Goal: Task Accomplishment & Management: Use online tool/utility

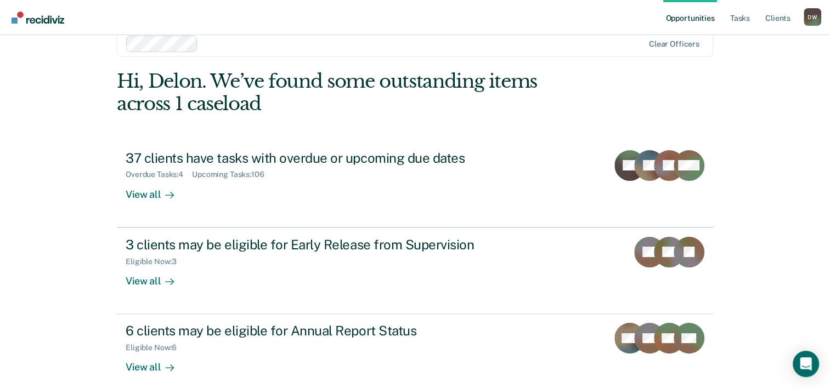
scroll to position [33, 0]
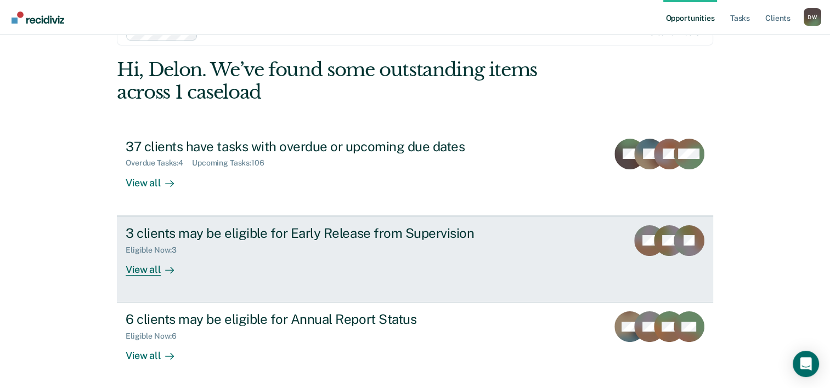
click at [147, 274] on div "View all" at bounding box center [156, 264] width 61 height 21
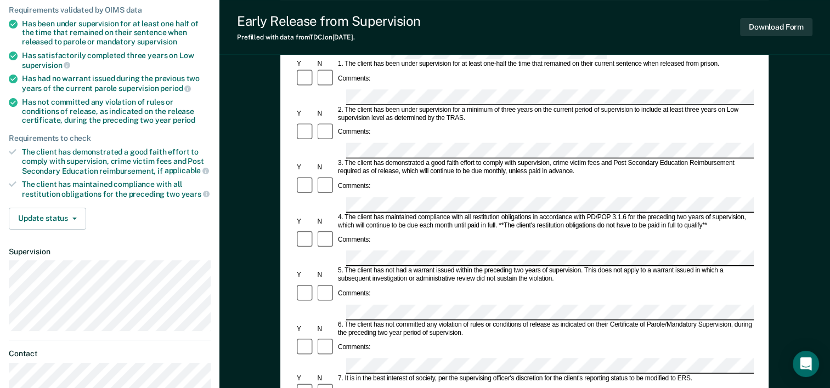
scroll to position [165, 0]
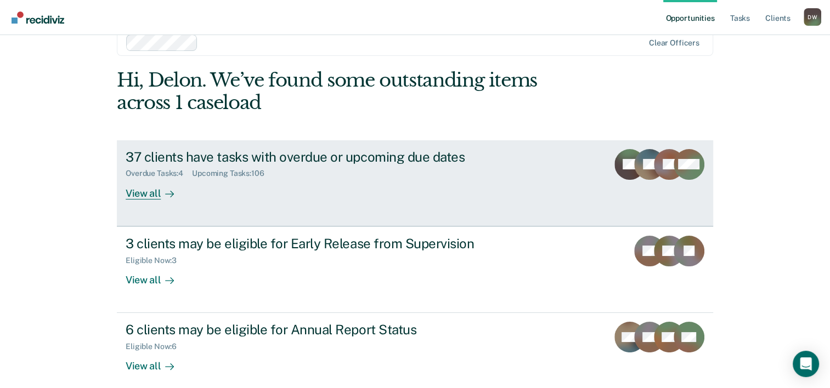
scroll to position [33, 0]
